Goal: Task Accomplishment & Management: Complete application form

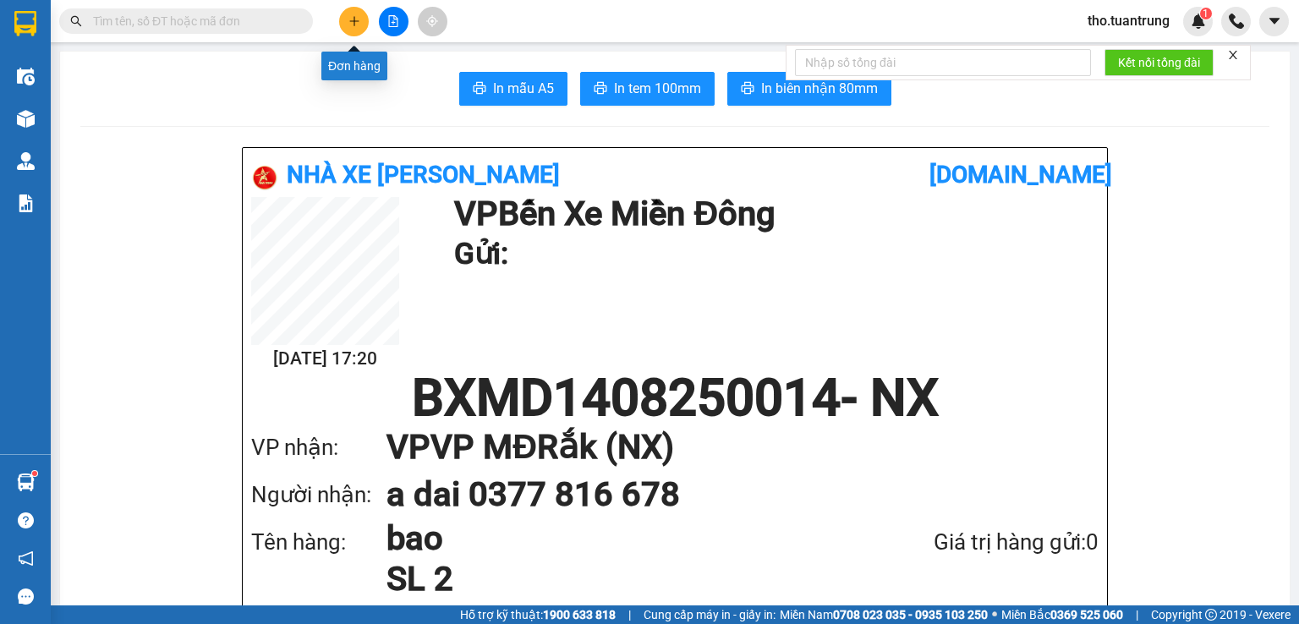
click at [355, 31] on button at bounding box center [354, 22] width 30 height 30
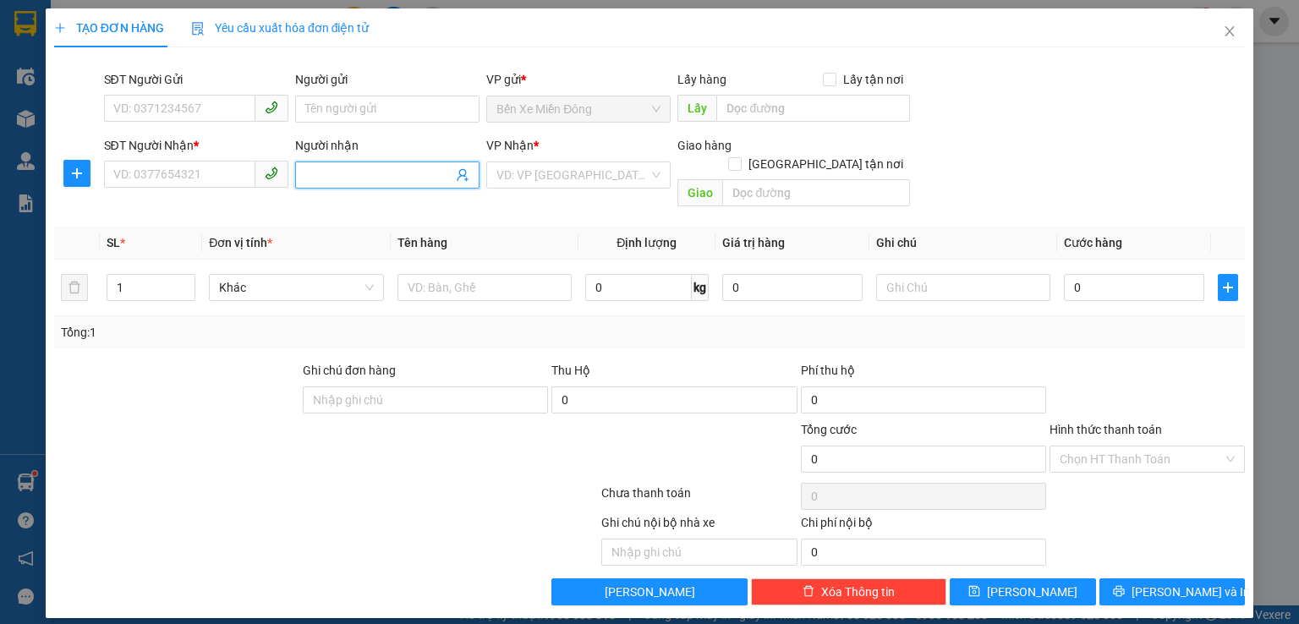
click at [332, 171] on input "Người nhận" at bounding box center [378, 175] width 147 height 19
type input "dung nhac"
click at [348, 206] on div "dũng nhac - 0944807079" at bounding box center [387, 209] width 164 height 19
type input "0944807079"
type input "dũng nhac"
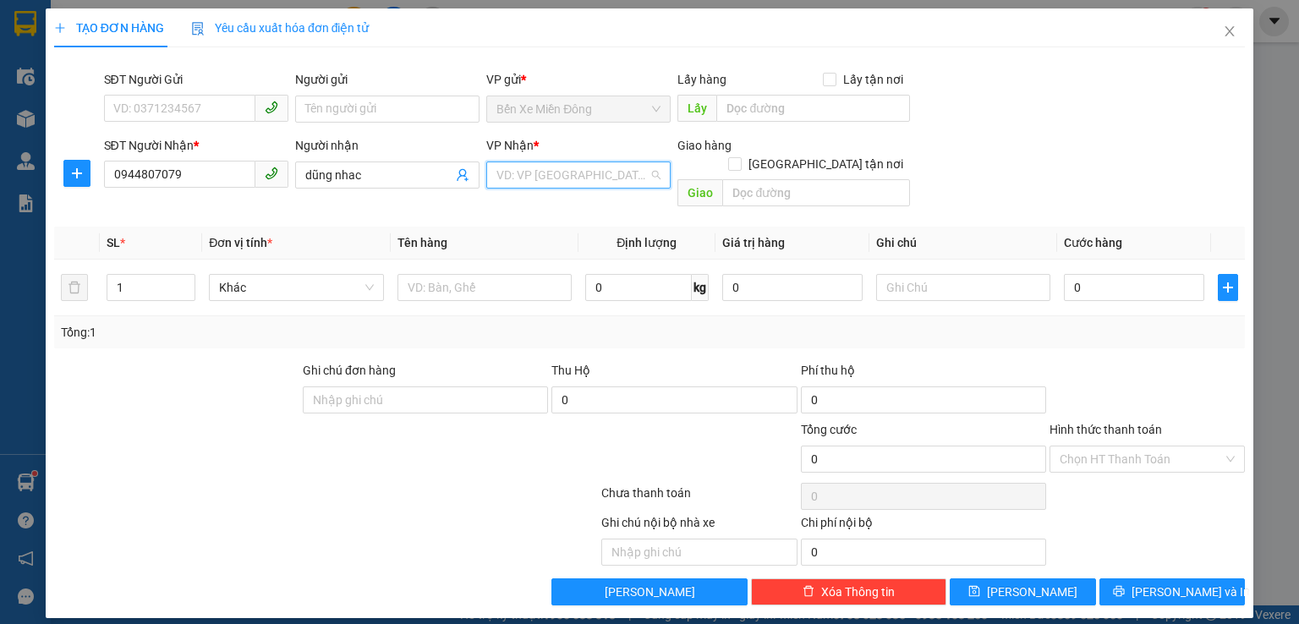
click at [568, 177] on input "search" at bounding box center [572, 174] width 152 height 25
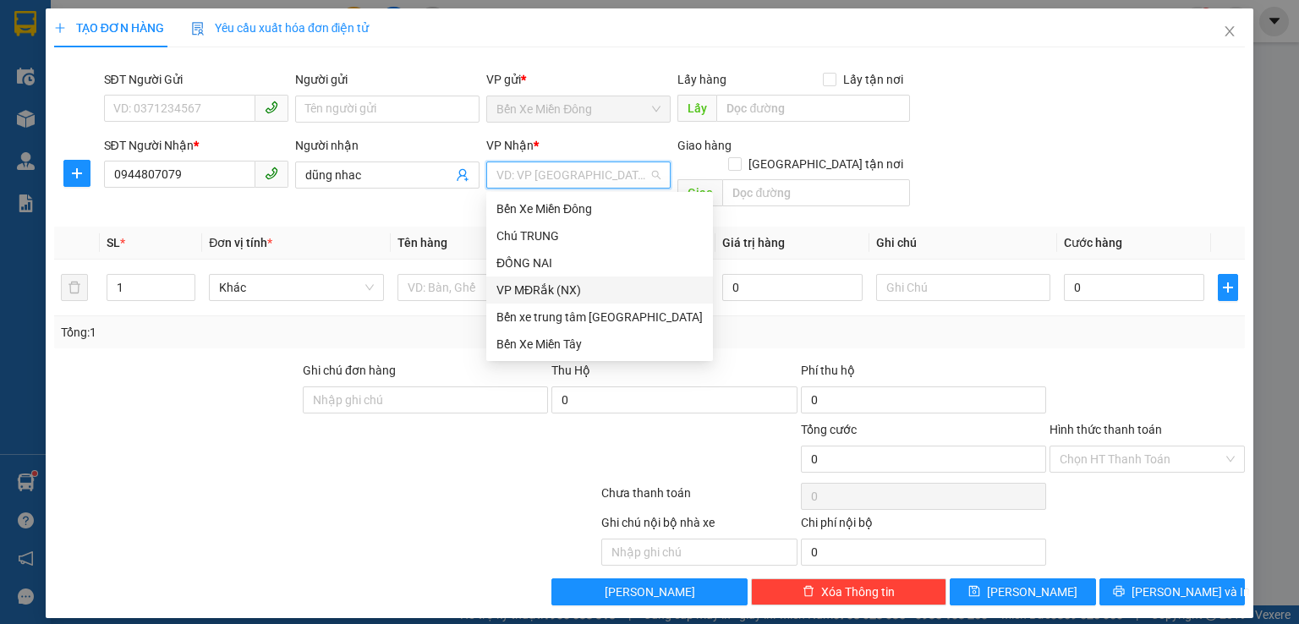
click at [560, 294] on div "VP MĐRắk (NX)" at bounding box center [599, 290] width 206 height 19
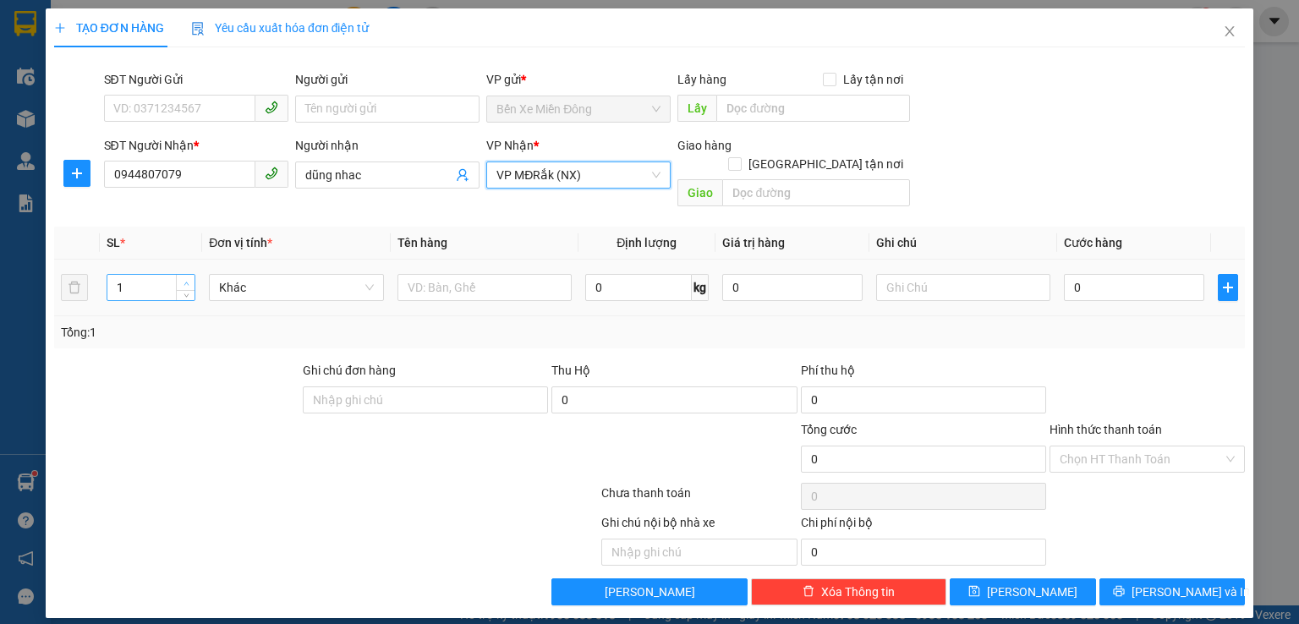
type input "2"
drag, startPoint x: 184, startPoint y: 265, endPoint x: 193, endPoint y: 253, distance: 14.6
click at [193, 271] on div "2" at bounding box center [151, 288] width 89 height 34
drag, startPoint x: 480, startPoint y: 273, endPoint x: 460, endPoint y: 268, distance: 20.9
click at [480, 274] on input "text" at bounding box center [485, 287] width 174 height 27
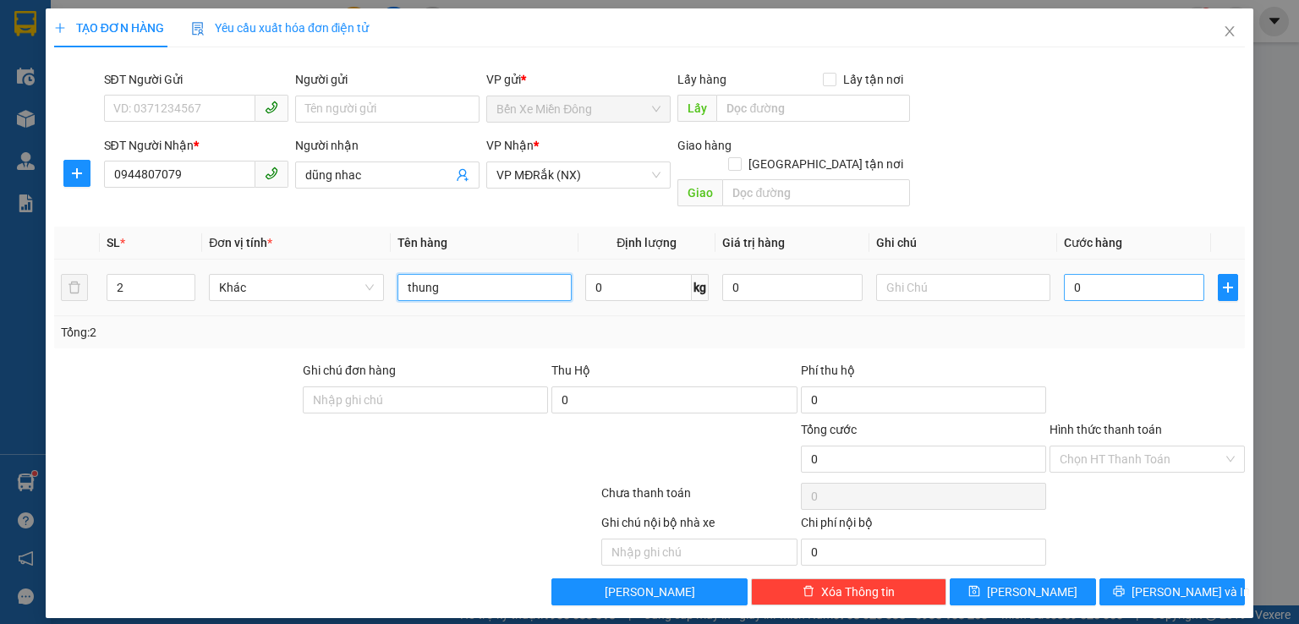
type input "thung"
click at [1102, 274] on input "0" at bounding box center [1134, 287] width 140 height 27
type input "2"
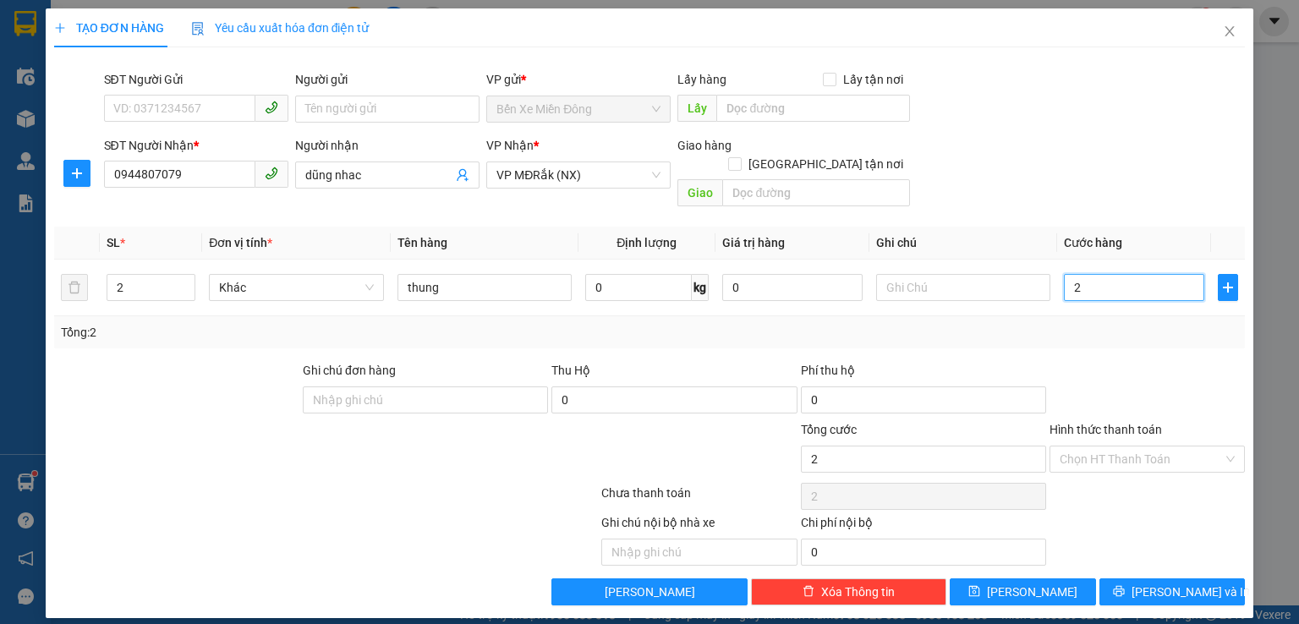
type input "20"
type input "200"
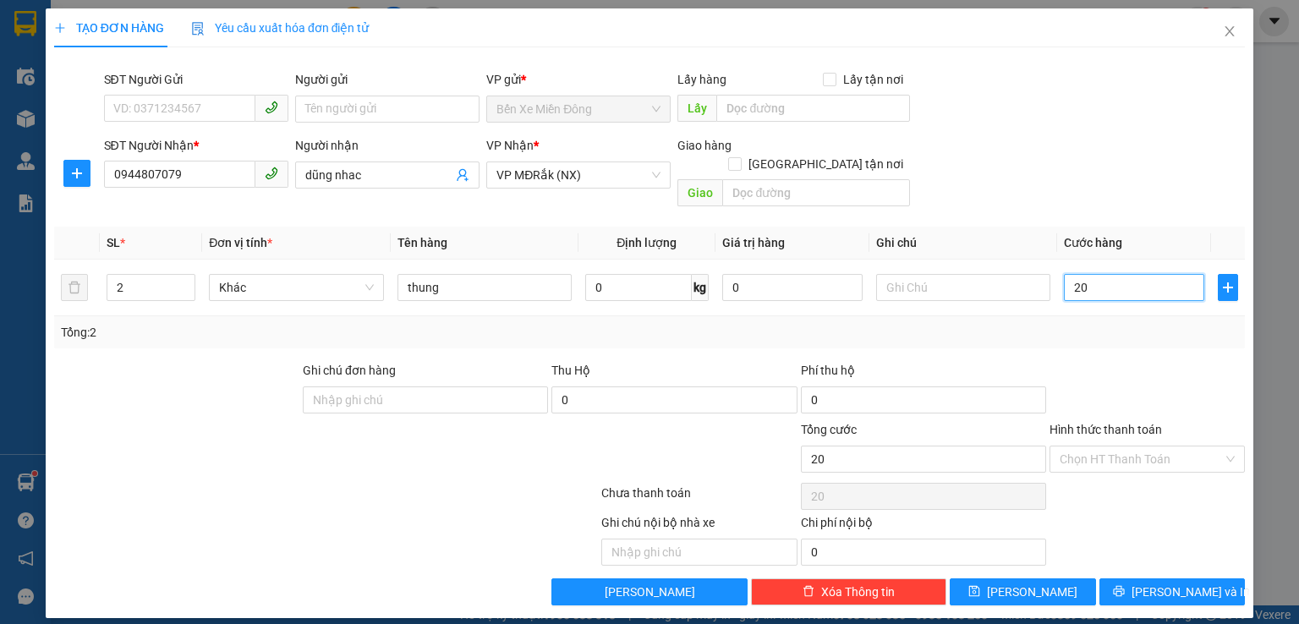
type input "200"
type input "2.000"
type input "20.000"
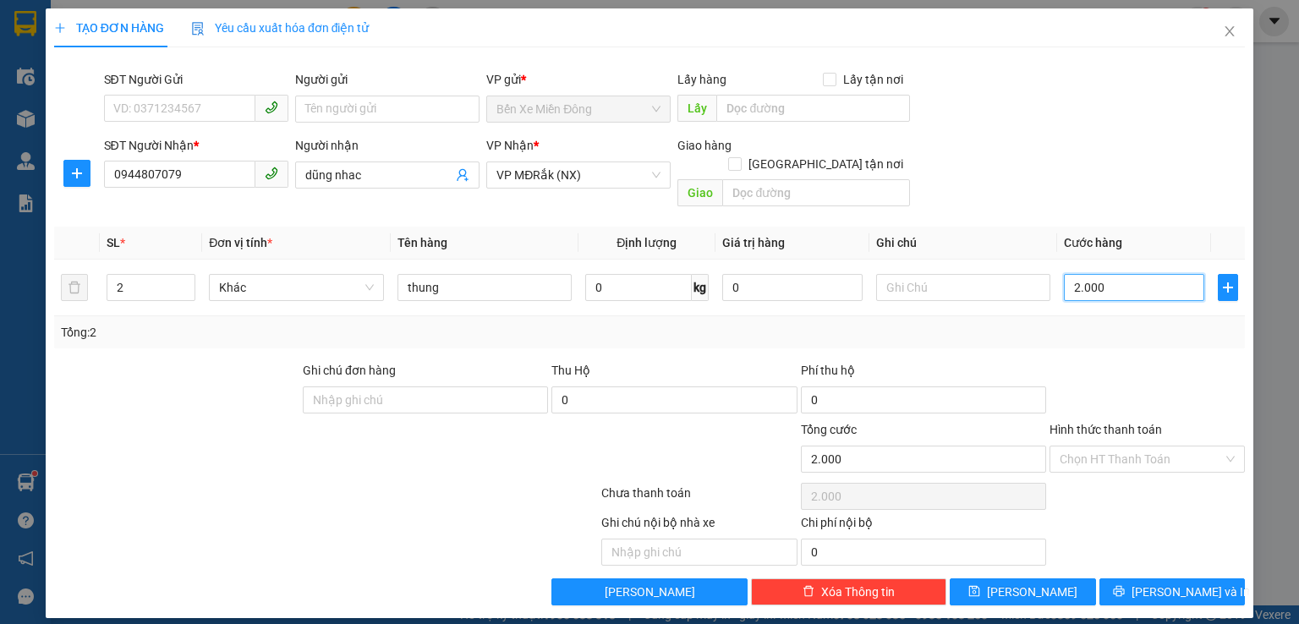
type input "20.000"
type input "200.000"
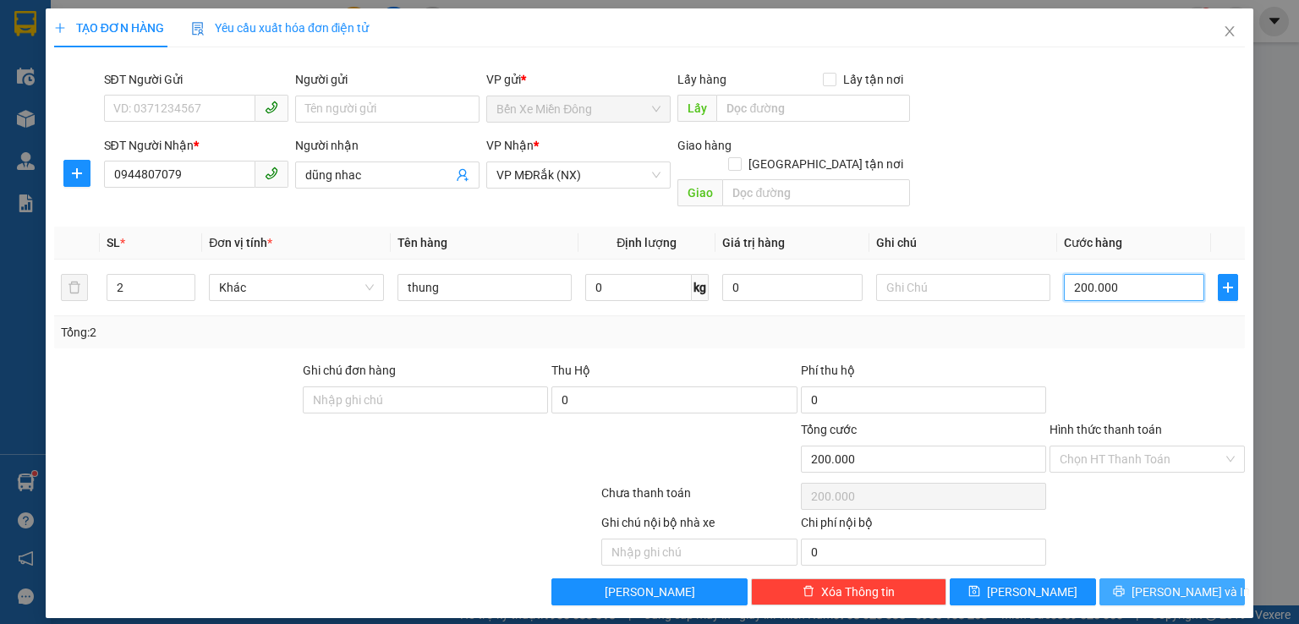
type input "200.000"
click at [1191, 583] on span "[PERSON_NAME] và In" at bounding box center [1191, 592] width 118 height 19
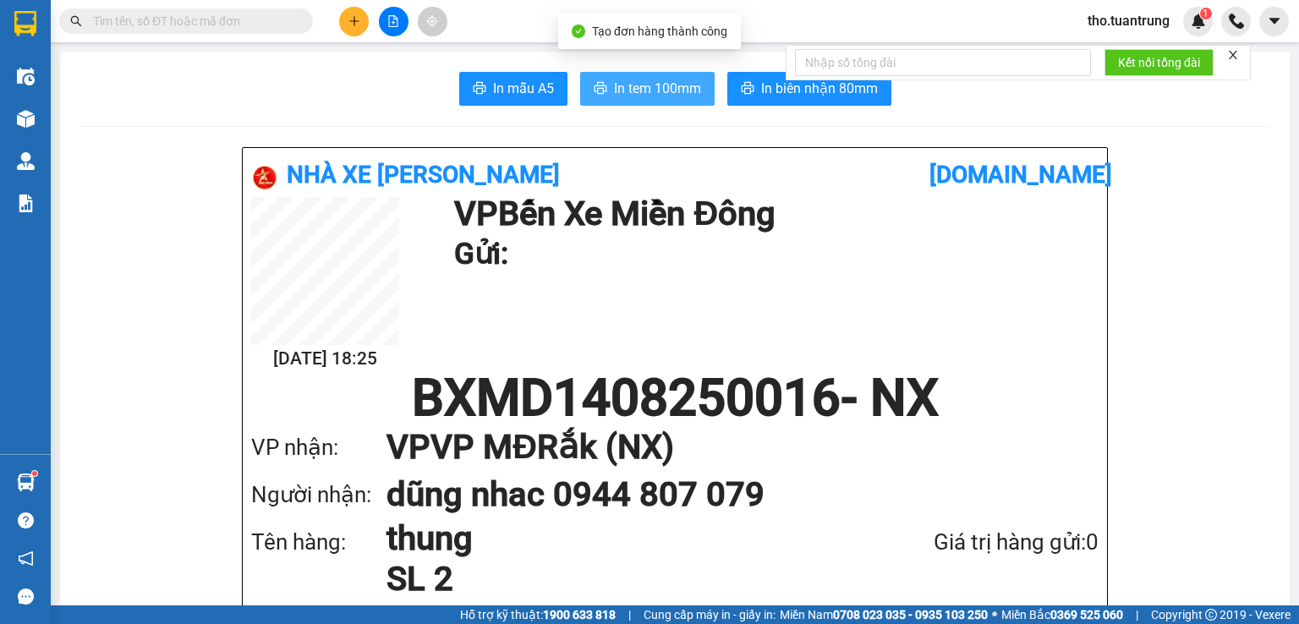
click at [661, 85] on span "In tem 100mm" at bounding box center [657, 88] width 87 height 21
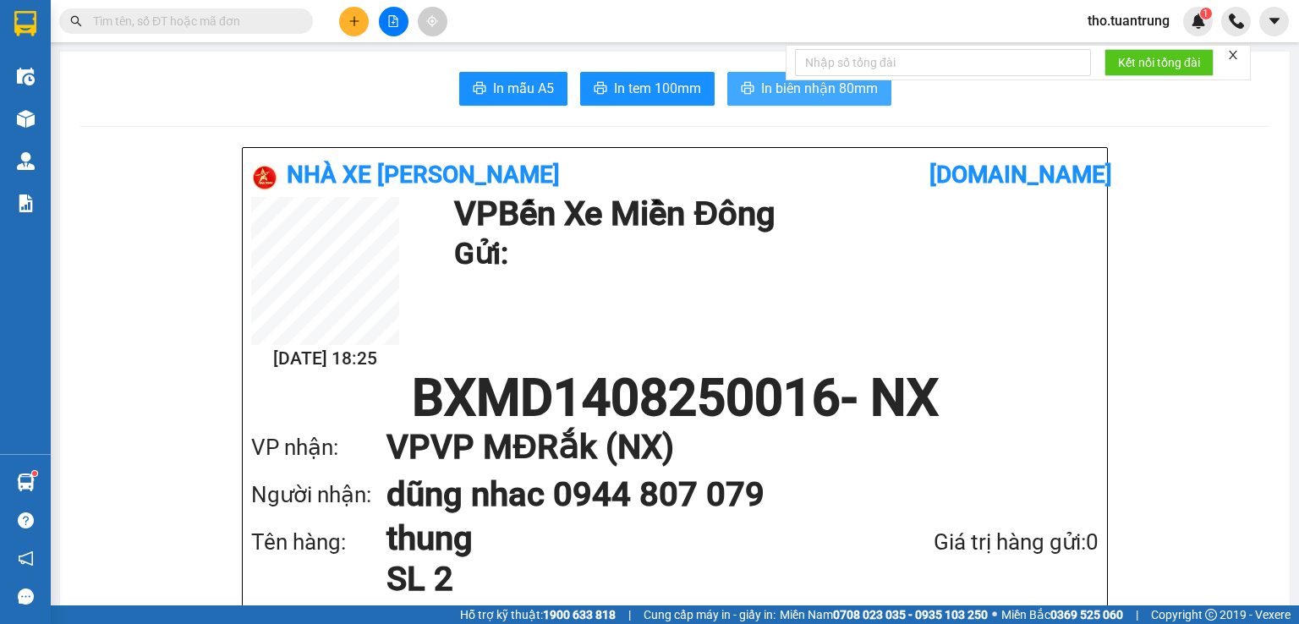
click at [853, 95] on span "In biên nhận 80mm" at bounding box center [819, 88] width 117 height 21
click at [122, 98] on div "In mẫu A5 In tem 100mm In biên nhận 80mm" at bounding box center [674, 89] width 1189 height 34
click at [365, 21] on button at bounding box center [354, 22] width 30 height 30
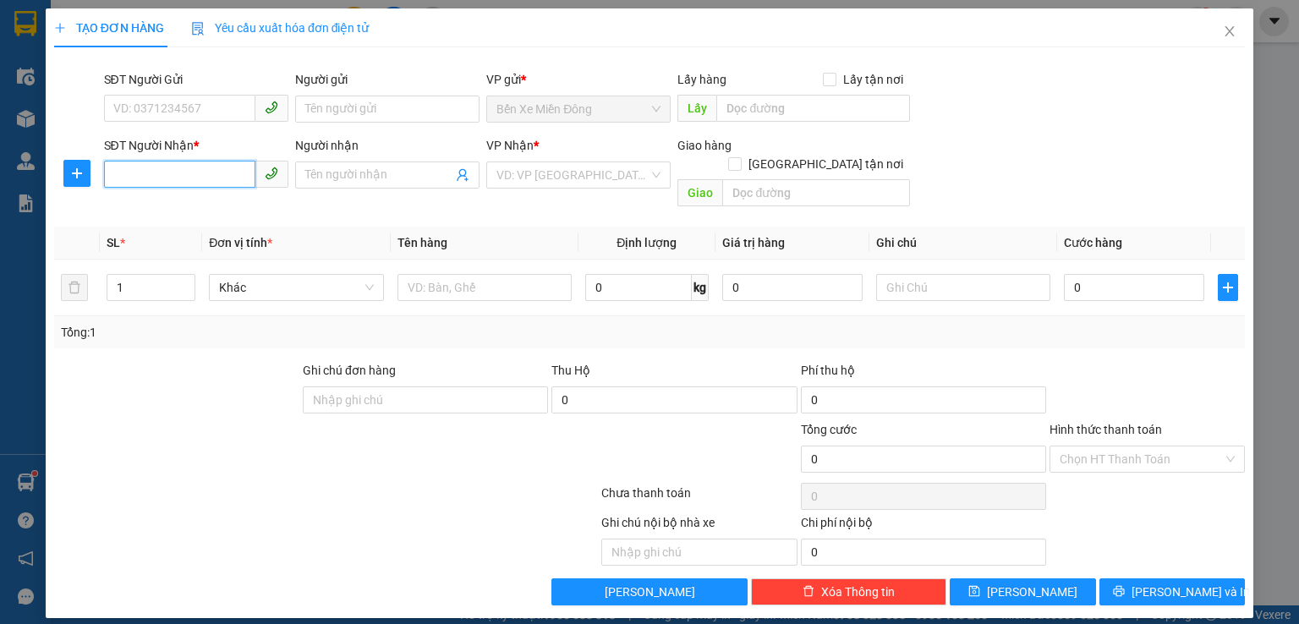
click at [219, 174] on input "SĐT Người Nhận *" at bounding box center [179, 174] width 151 height 27
type input "5"
type input "0395016546"
click at [257, 219] on div "0395016546 - xuân trình" at bounding box center [196, 208] width 184 height 27
type input "xuân trình"
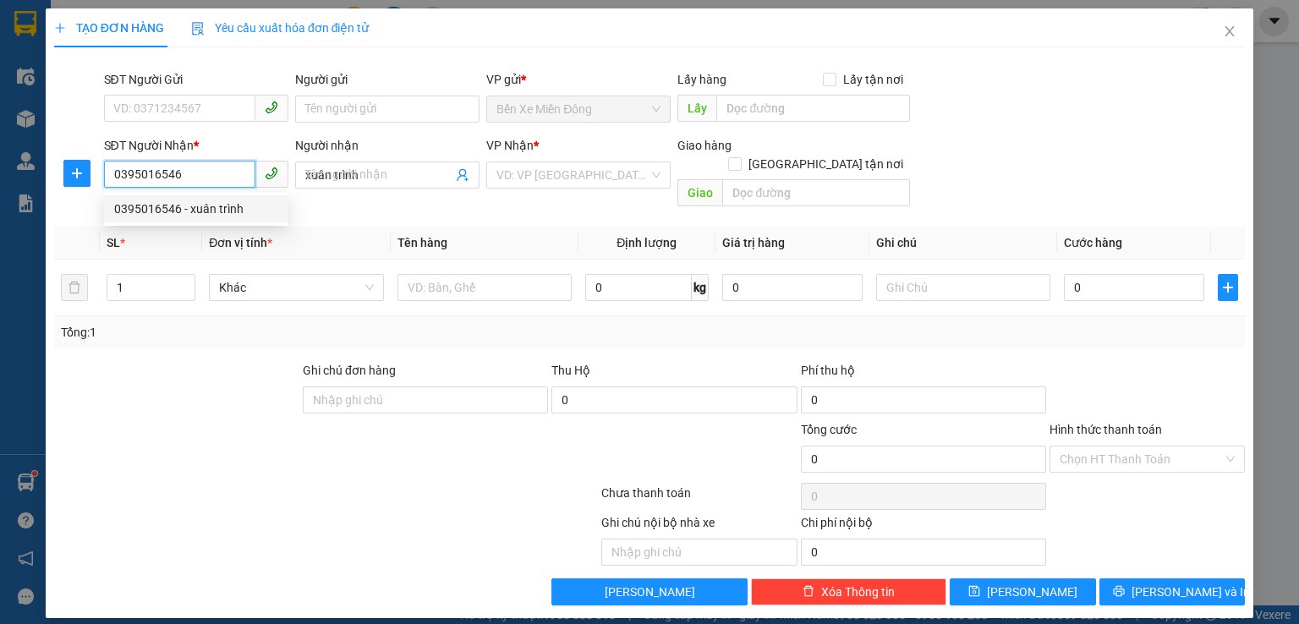
type input "200.000"
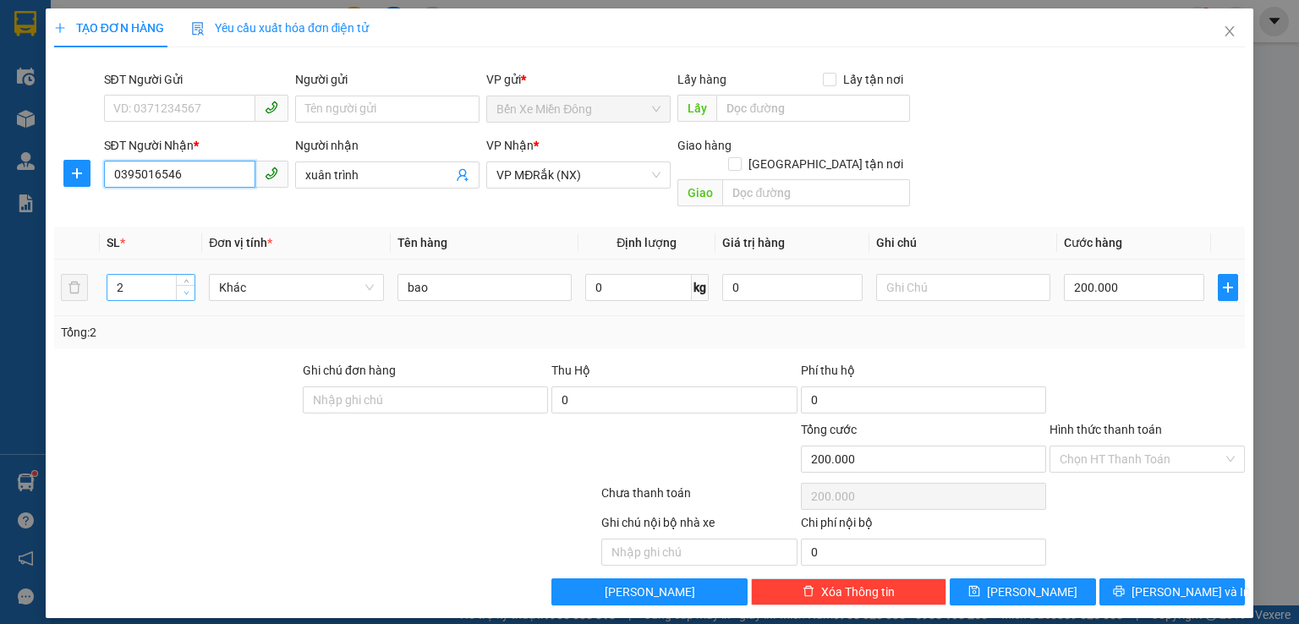
type input "0395016546"
type input "1"
click at [185, 292] on icon "down" at bounding box center [186, 293] width 5 height 3
click at [1127, 274] on input "200.000" at bounding box center [1134, 287] width 140 height 27
type input "7"
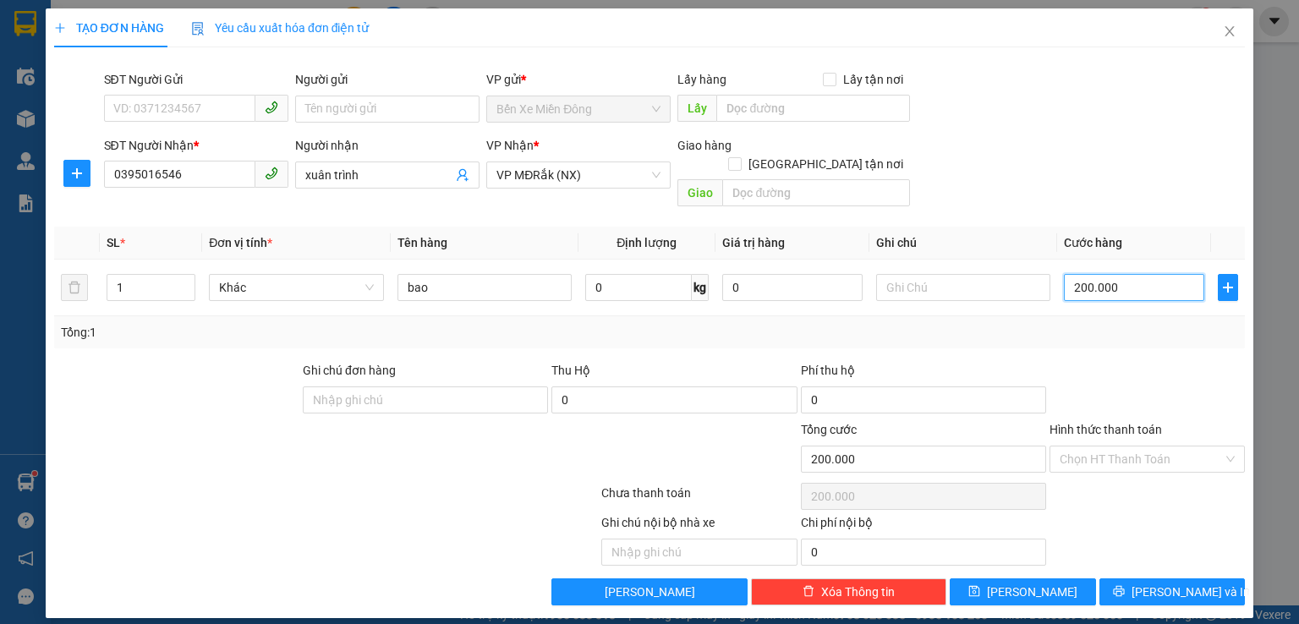
type input "7"
type input "0"
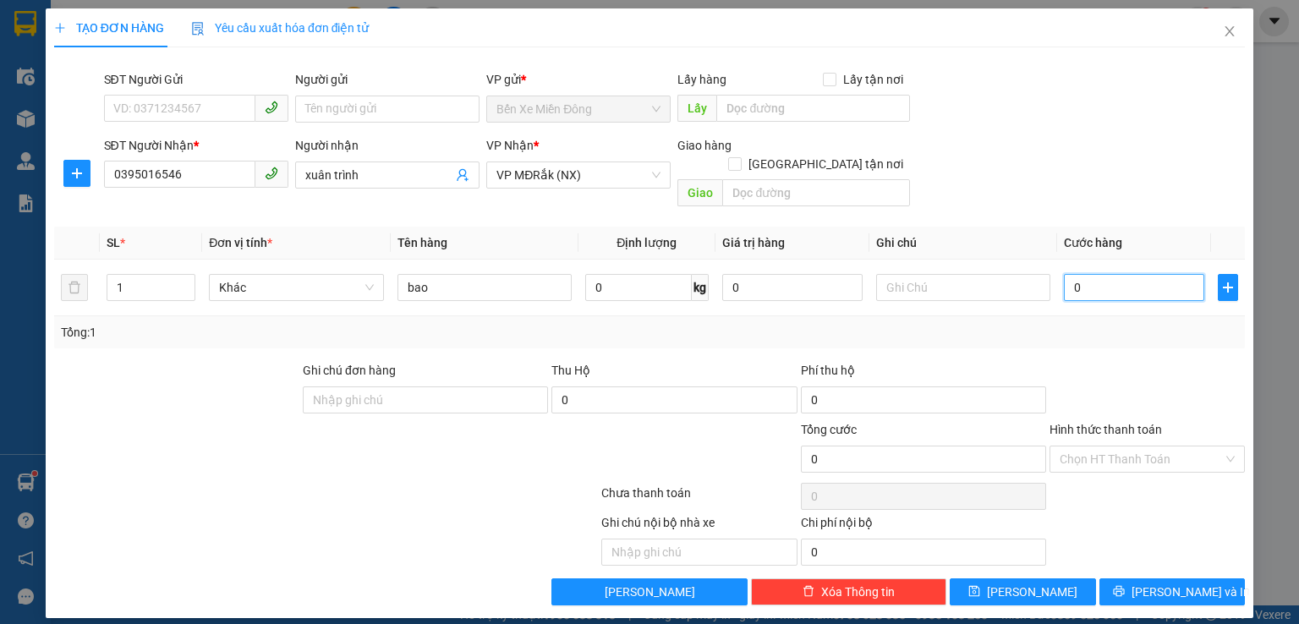
type input "1"
type input "01"
type input "10"
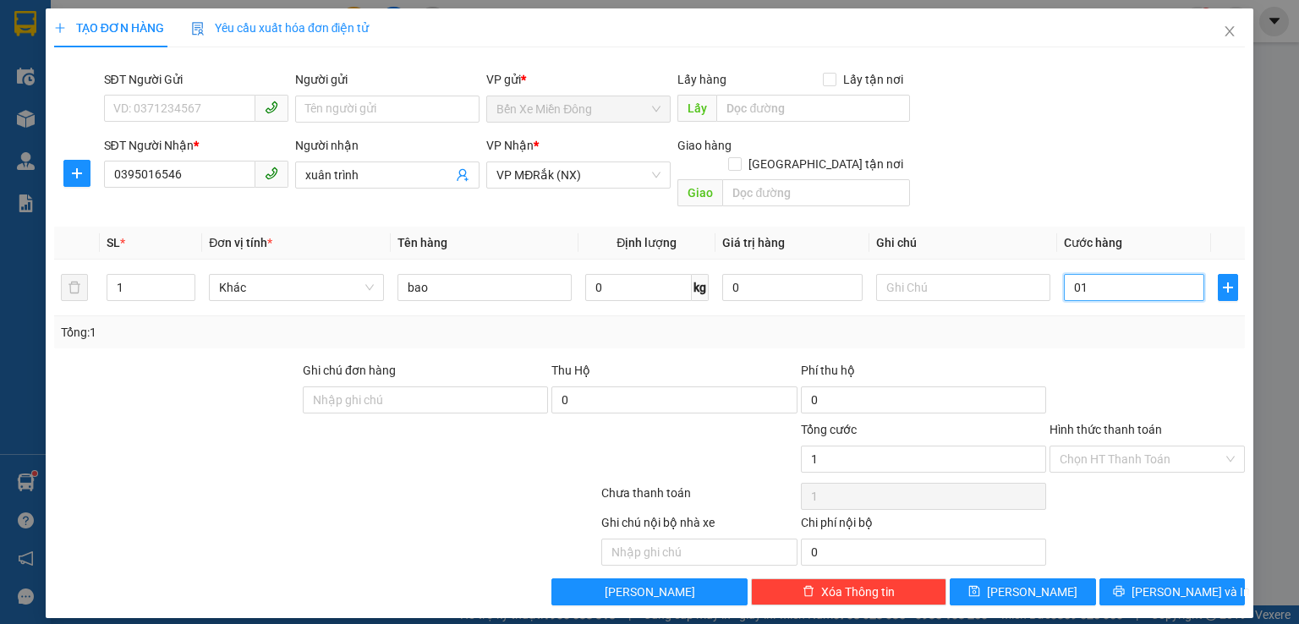
type input "010"
type input "100"
type input "01.000"
type input "1.000"
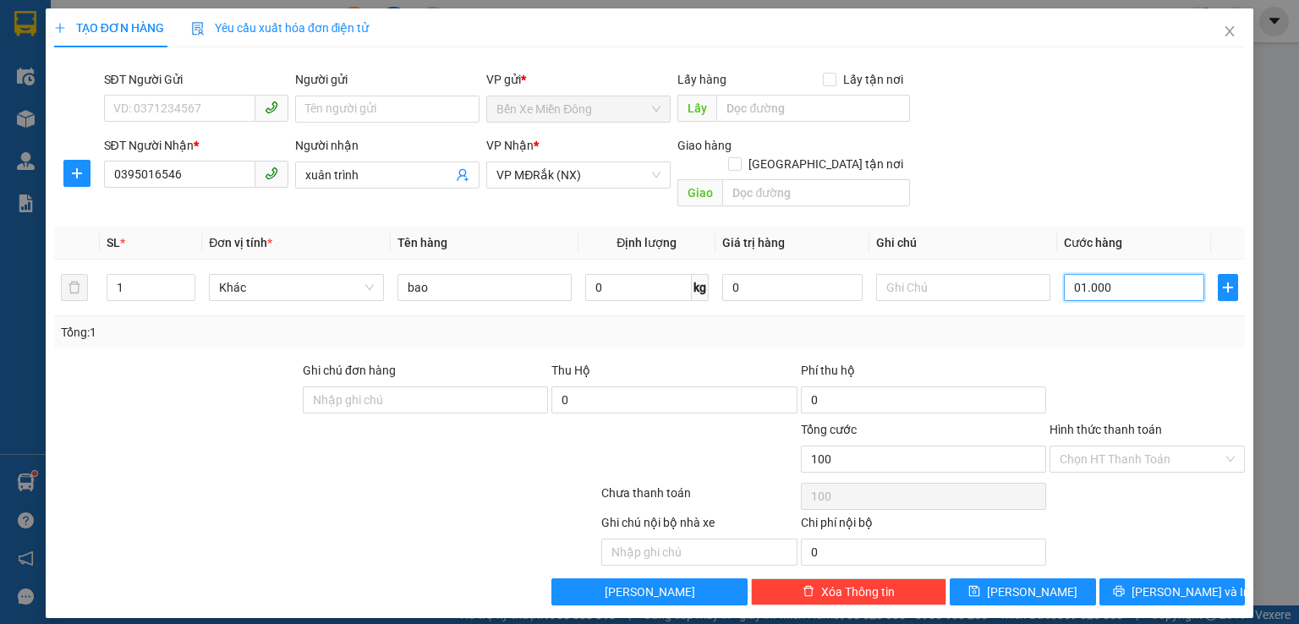
type input "1.000"
type input "10.000"
type input "010.000"
type input "100.000"
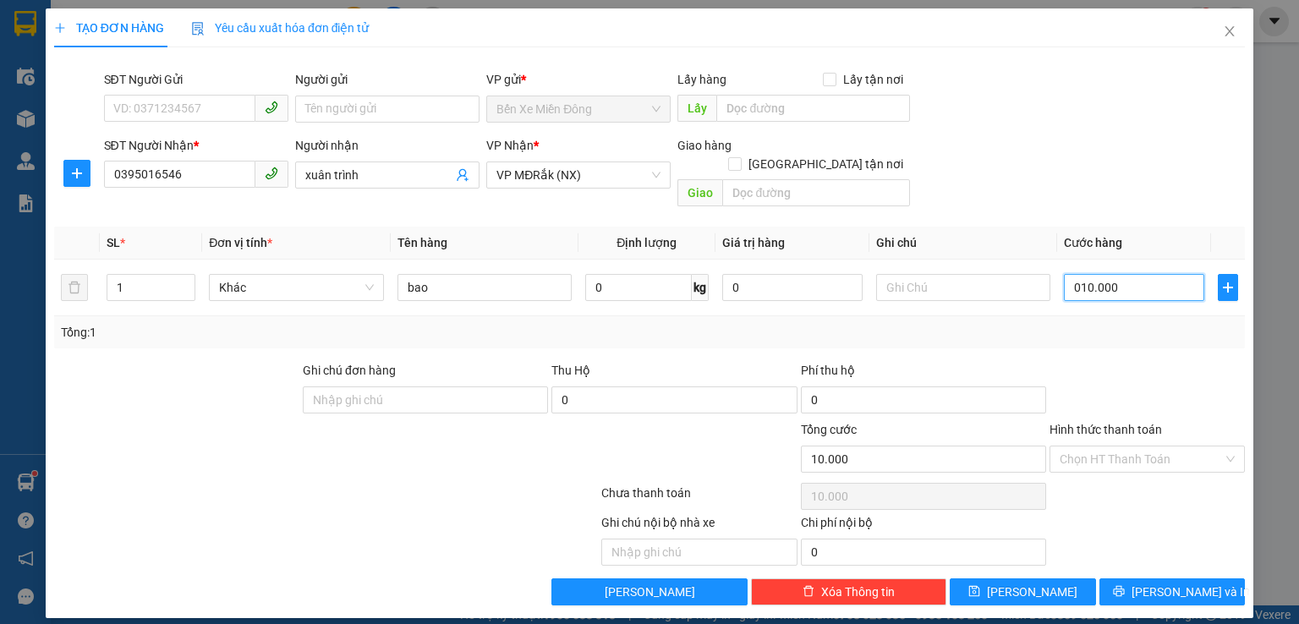
type input "100.000"
click at [1216, 579] on button "[PERSON_NAME] và In" at bounding box center [1173, 592] width 146 height 27
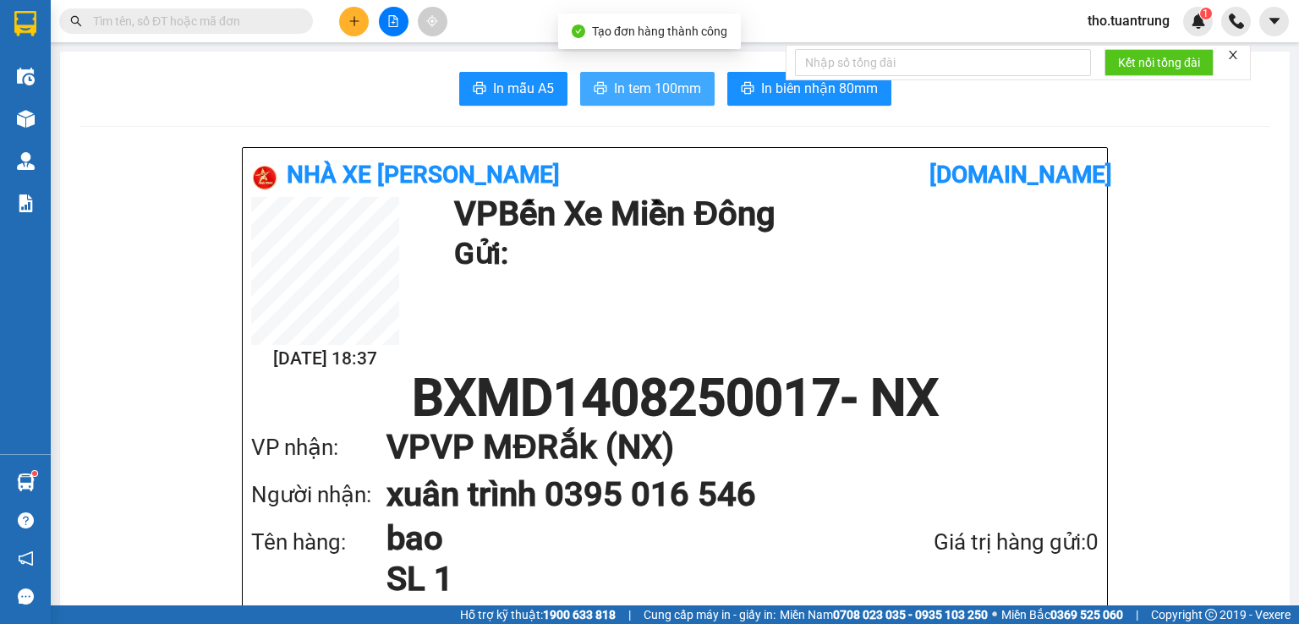
click at [673, 88] on span "In tem 100mm" at bounding box center [657, 88] width 87 height 21
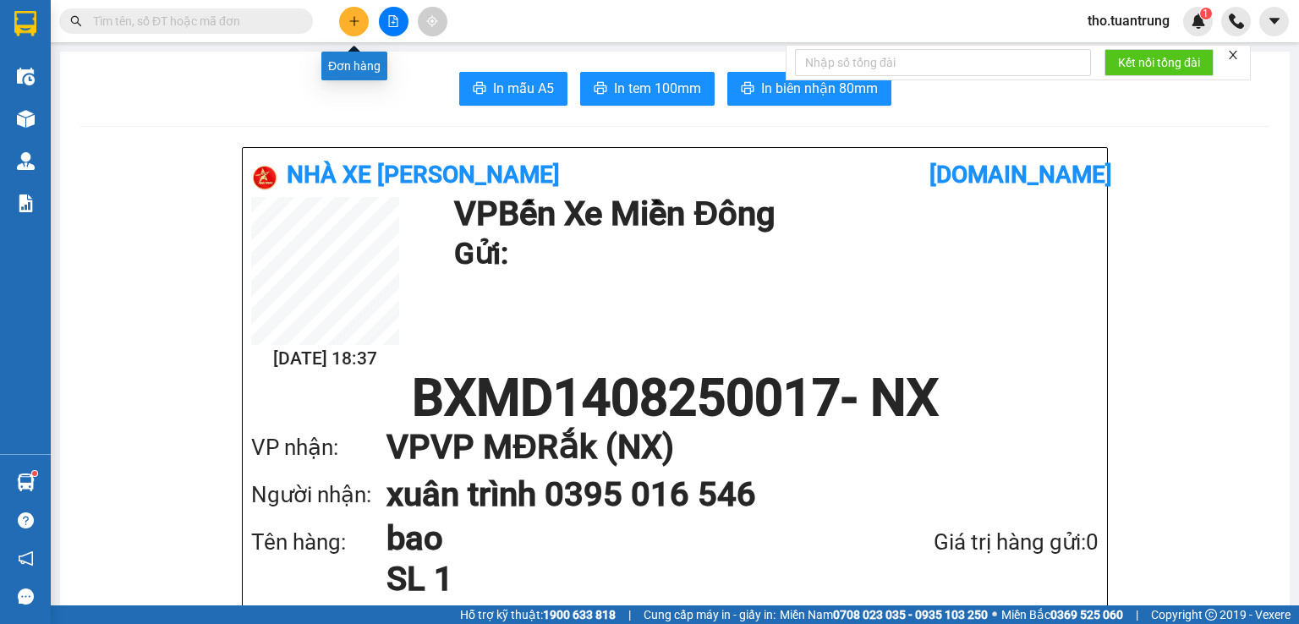
click at [348, 17] on icon "plus" at bounding box center [354, 21] width 12 height 12
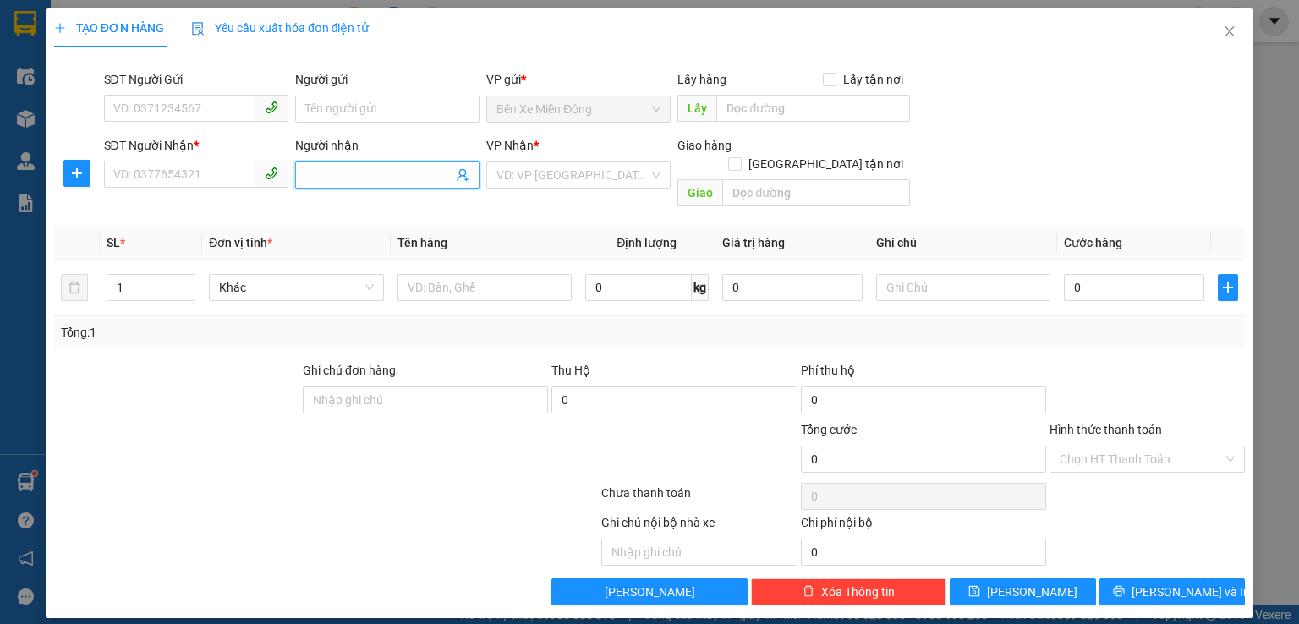
click at [312, 169] on input "Người nhận" at bounding box center [378, 175] width 147 height 19
type input "phuong diem"
click at [442, 210] on div "phương diễm - 0905448883" at bounding box center [387, 209] width 164 height 19
type input "0905448883"
type input "phương diễm"
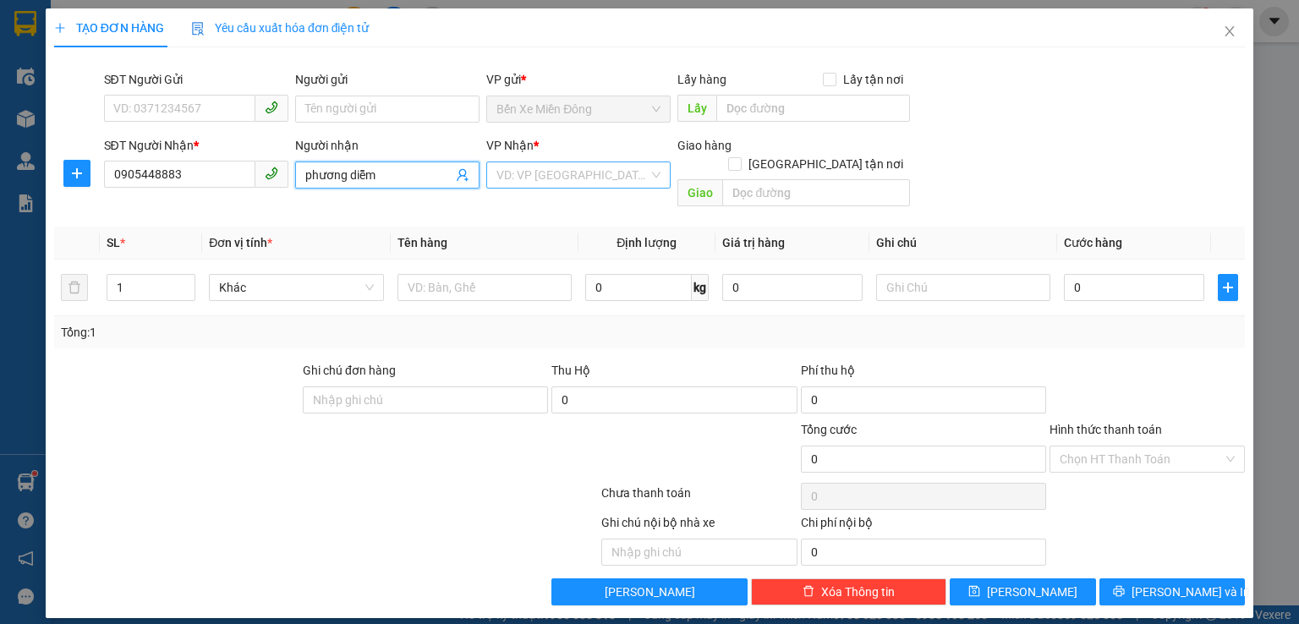
click at [549, 172] on input "search" at bounding box center [572, 174] width 152 height 25
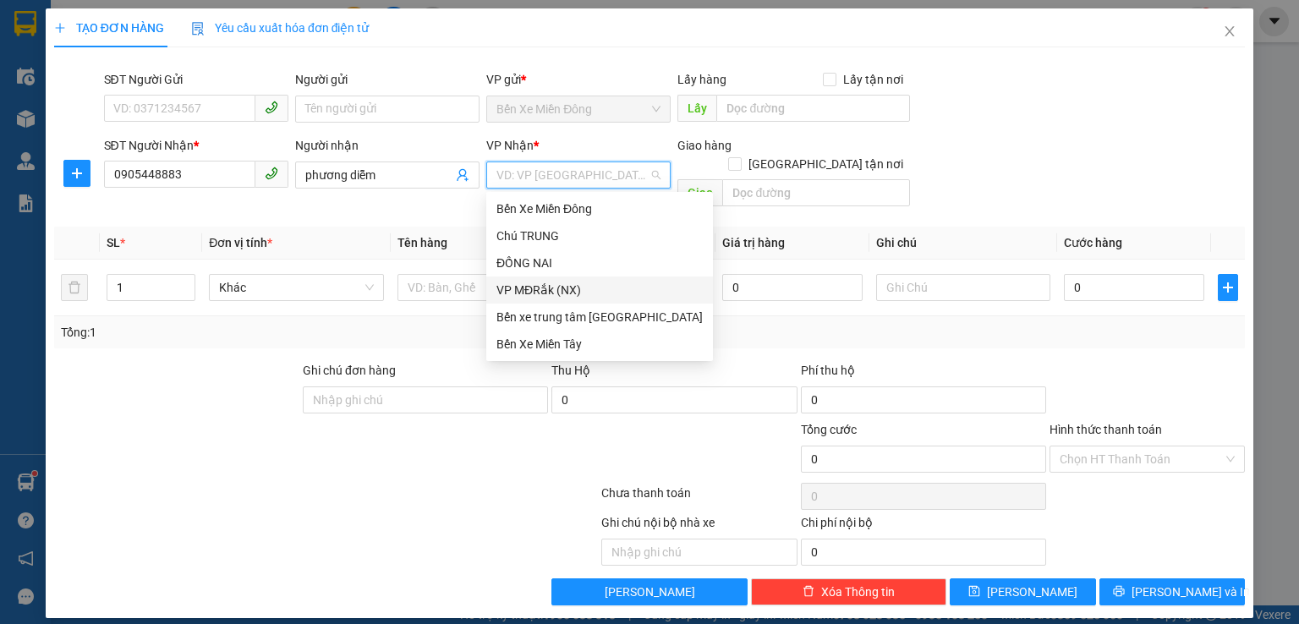
click at [558, 291] on div "VP MĐRắk (NX)" at bounding box center [599, 290] width 206 height 19
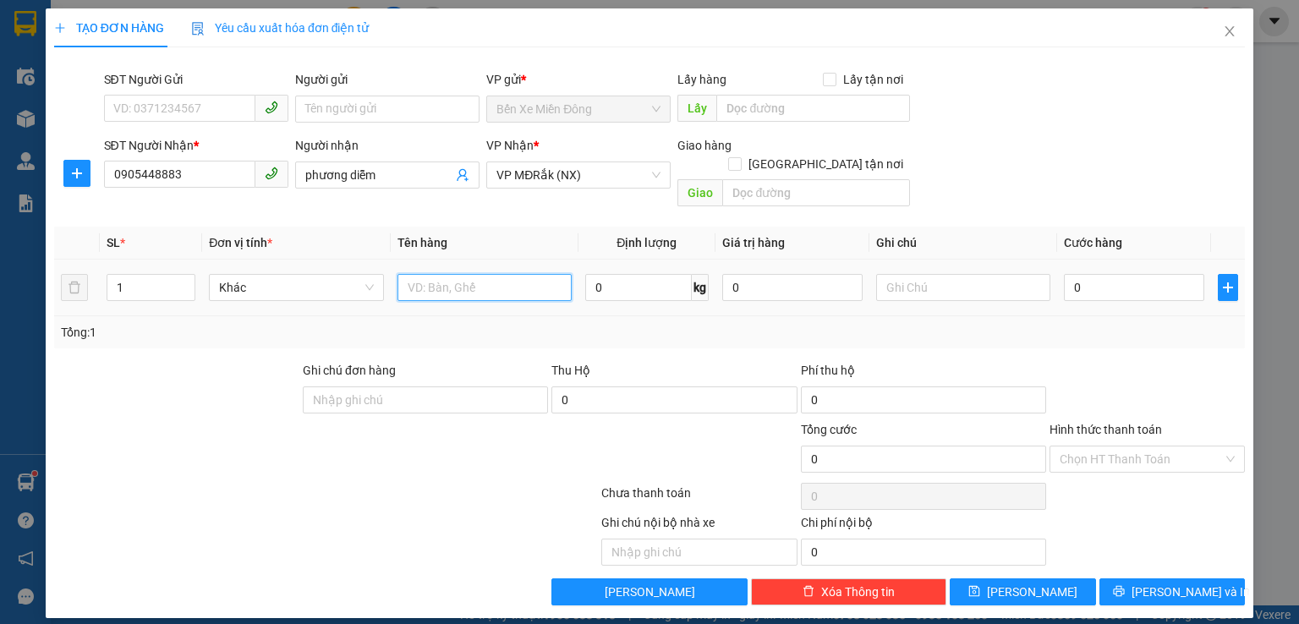
click at [502, 274] on input "text" at bounding box center [485, 287] width 174 height 27
type input "cuc"
click at [1119, 276] on input "0" at bounding box center [1134, 287] width 140 height 27
type input "5"
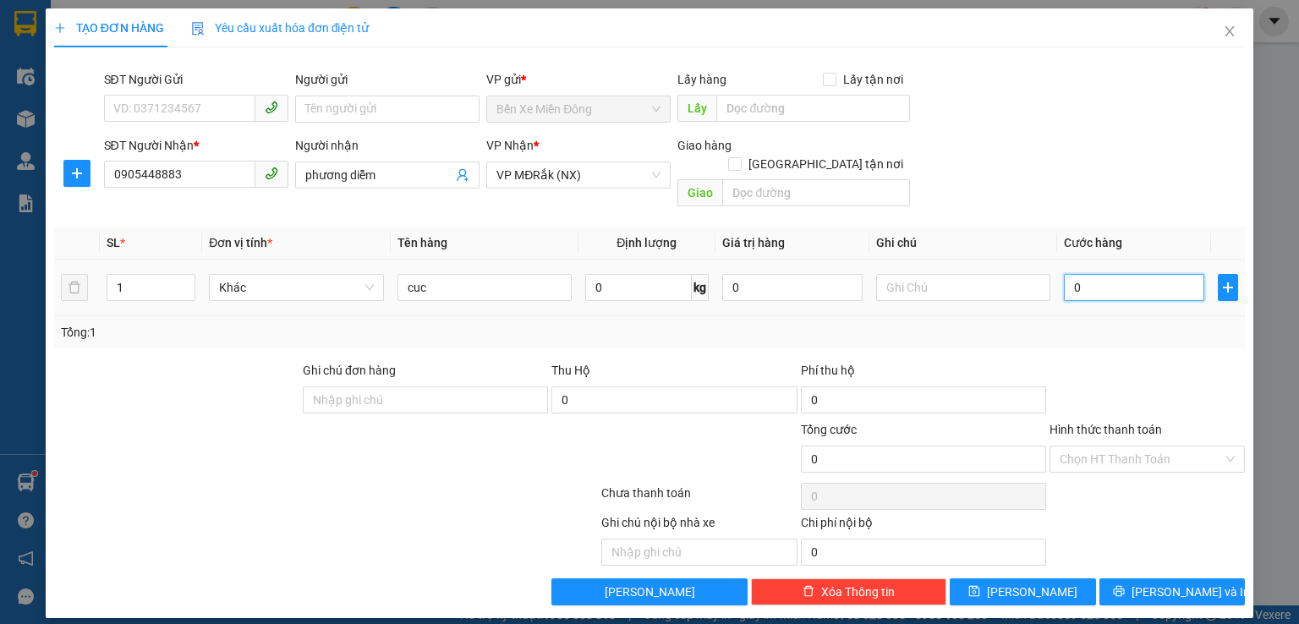
type input "5"
type input "50"
type input "500"
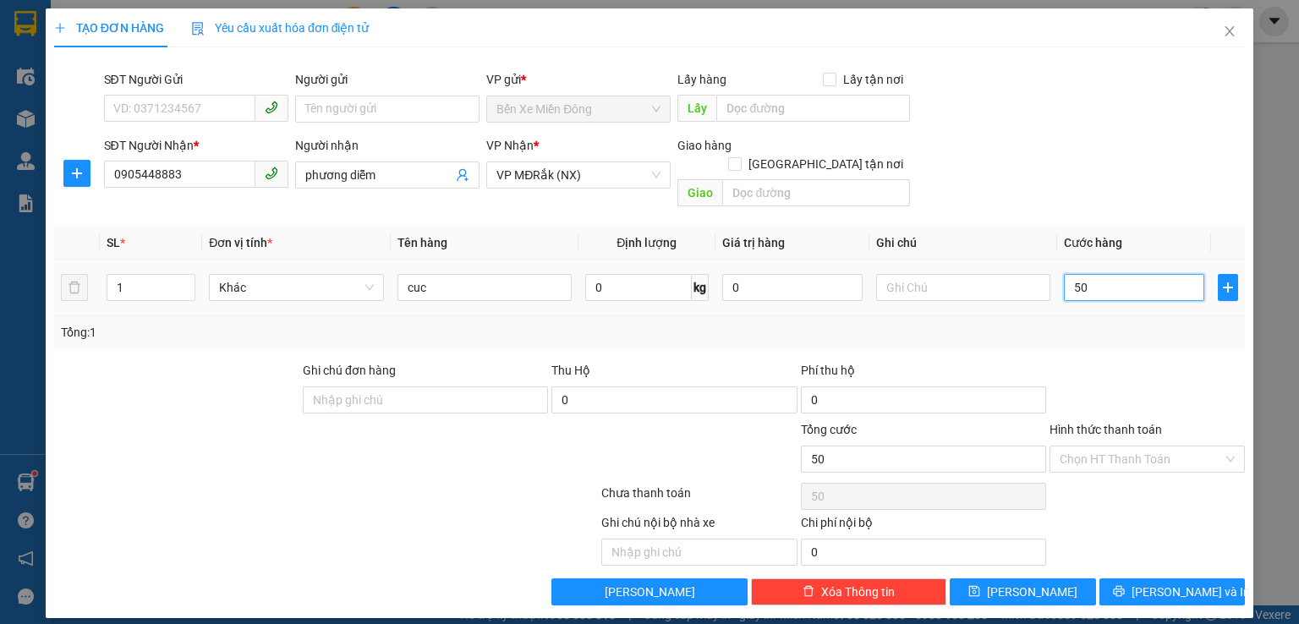
type input "500"
type input "5.000"
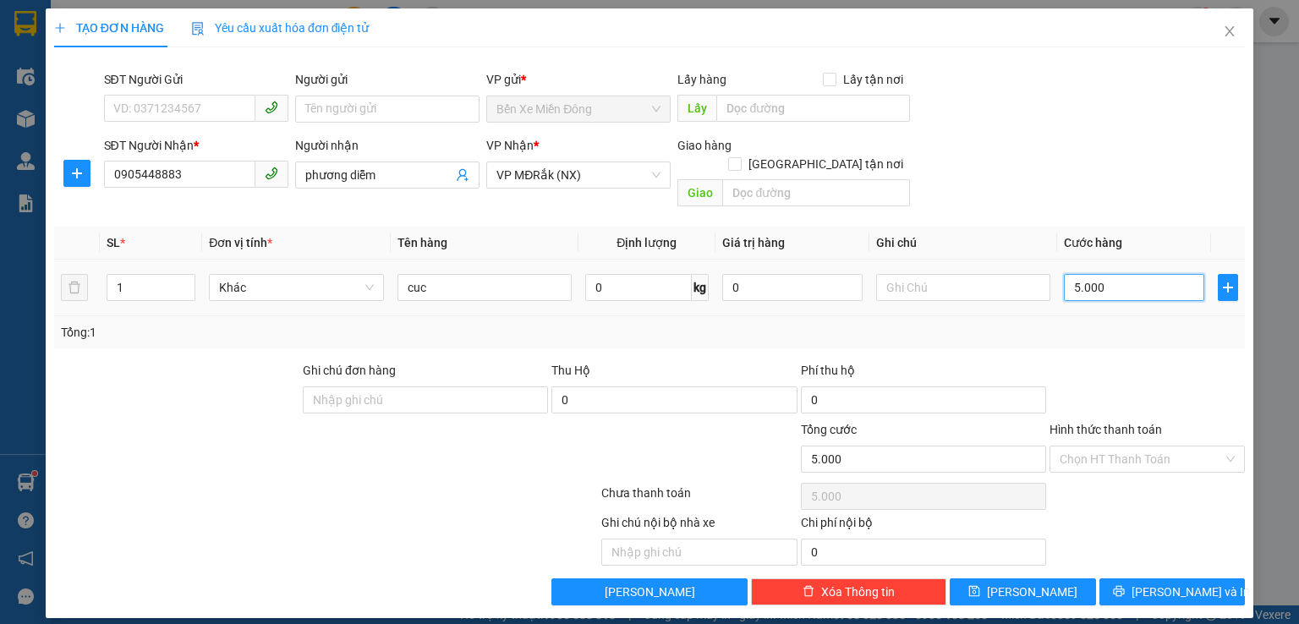
type input "50.000"
click at [1172, 583] on span "[PERSON_NAME] và In" at bounding box center [1191, 592] width 118 height 19
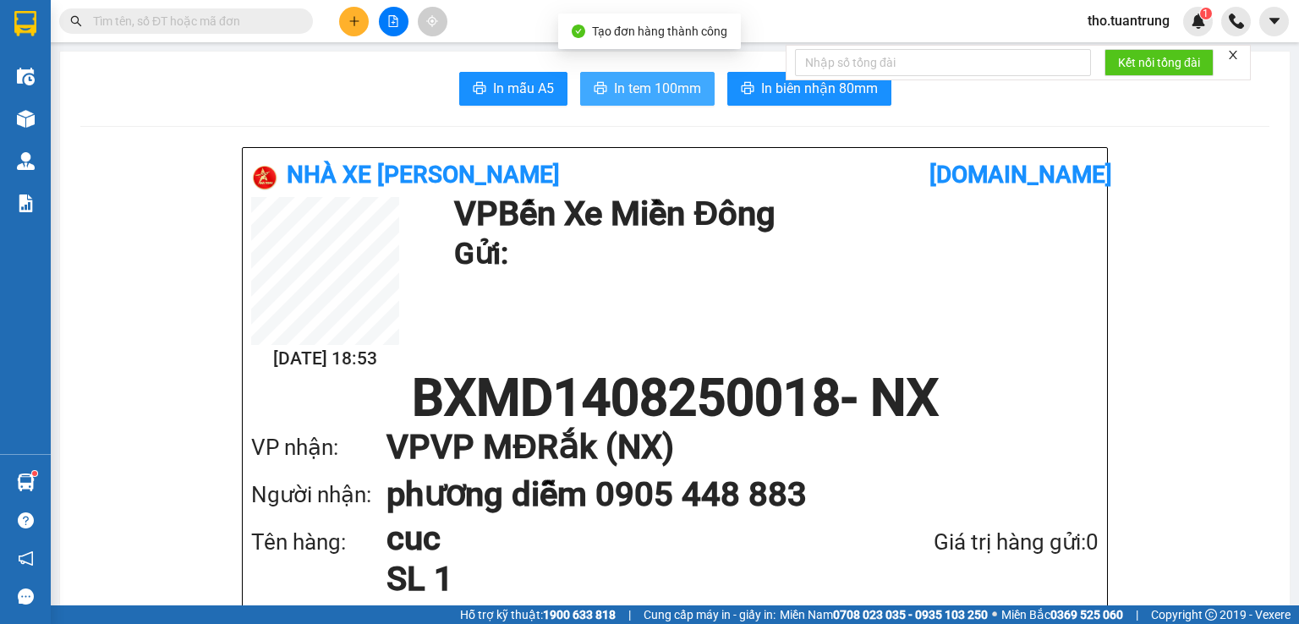
click at [636, 82] on span "In tem 100mm" at bounding box center [657, 88] width 87 height 21
